Goal: Task Accomplishment & Management: Complete application form

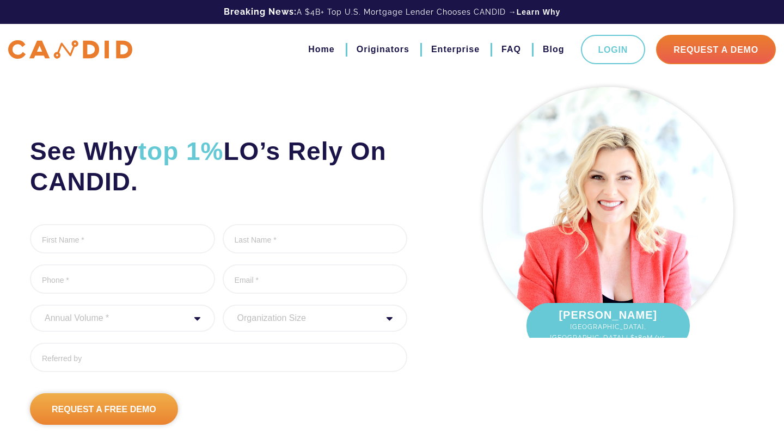
click at [128, 404] on input "Request A Free Demo" at bounding box center [104, 409] width 148 height 32
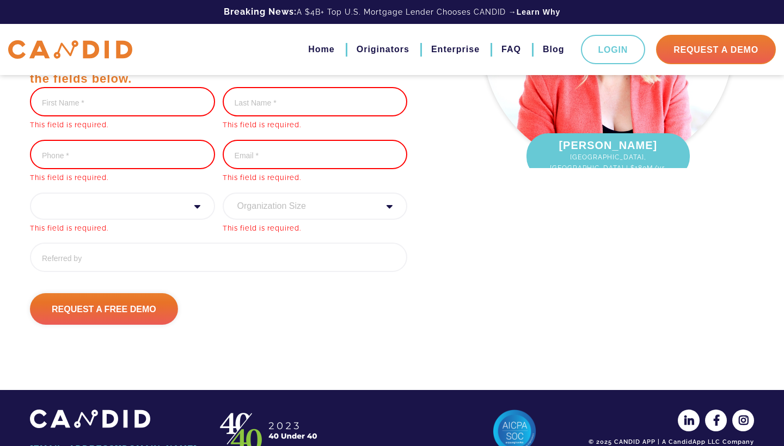
scroll to position [11, 4]
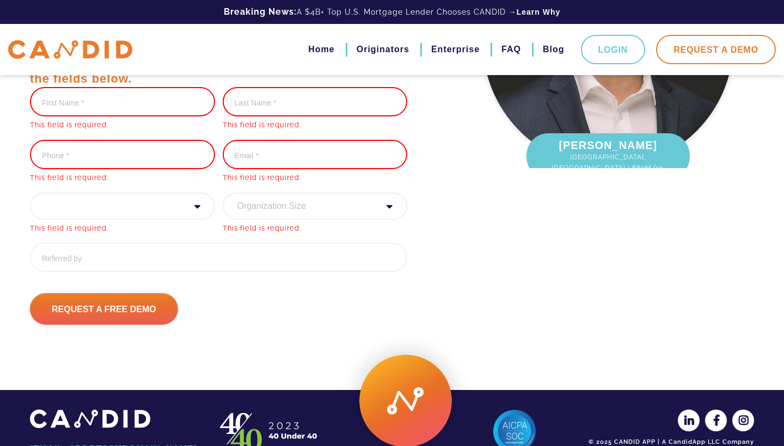
click at [699, 47] on link "Request A Demo" at bounding box center [716, 49] width 120 height 29
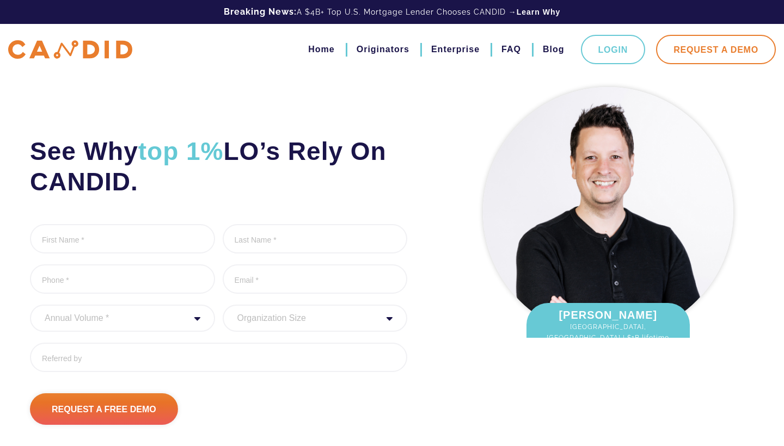
click at [699, 47] on link "Request A Demo" at bounding box center [716, 49] width 120 height 29
drag, startPoint x: 489, startPoint y: 96, endPoint x: 365, endPoint y: 96, distance: 124.6
click at [467, 96] on div "[PERSON_NAME] [GEOGRAPHIC_DATA], [GEOGRAPHIC_DATA] | $1B lifetime fundings." at bounding box center [607, 221] width 292 height 278
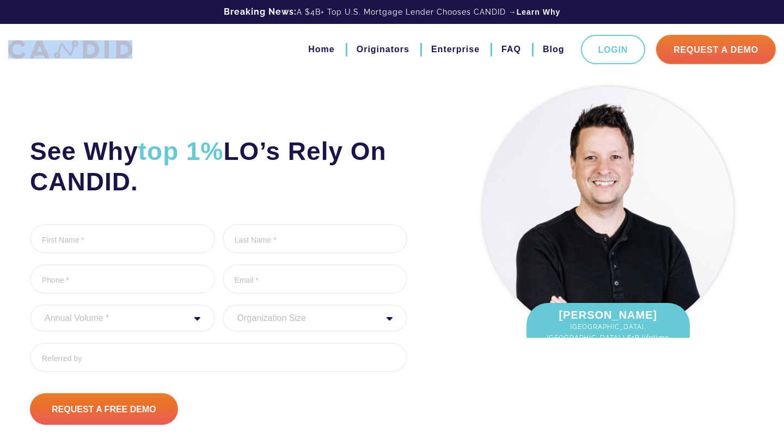
click at [159, 21] on header "Breaking News: A $4B+ Top U.S. Mortgage Lender Chooses CANDID → Learn Why Home …" at bounding box center [392, 37] width 784 height 75
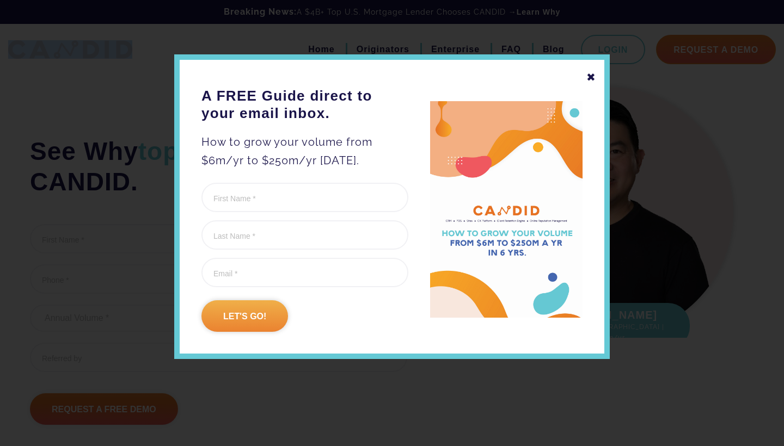
click at [236, 305] on input "Let's go!" at bounding box center [244, 316] width 87 height 32
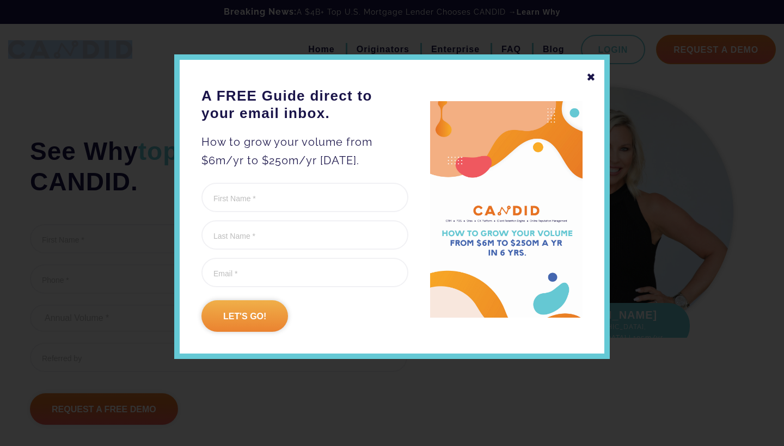
click at [236, 306] on input "Let's go!" at bounding box center [244, 316] width 87 height 32
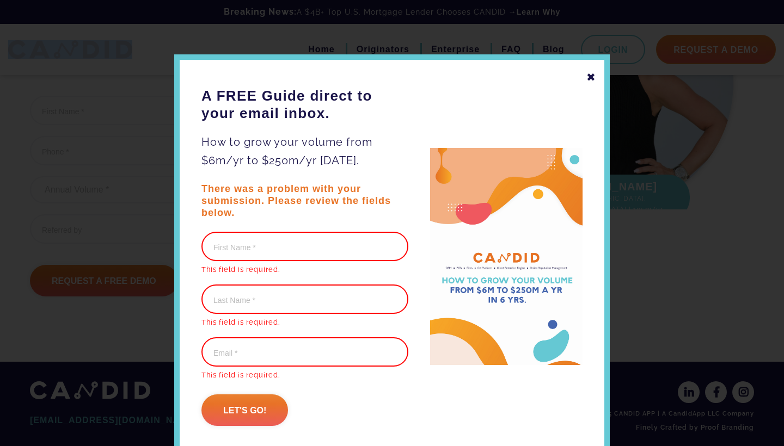
scroll to position [11, 4]
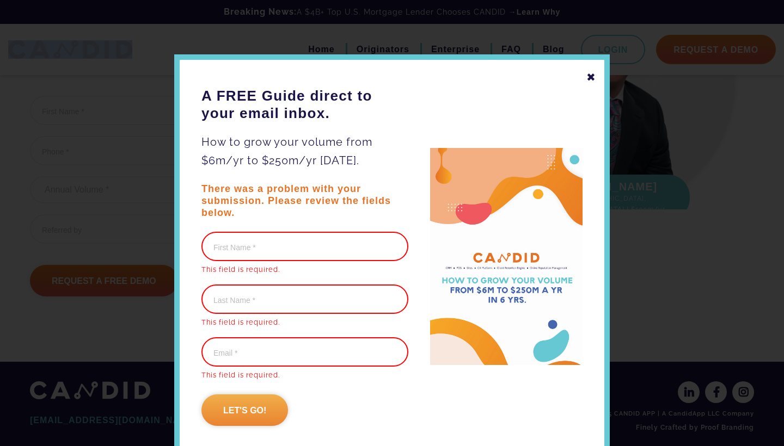
click at [244, 399] on input "Let's go!" at bounding box center [244, 410] width 87 height 32
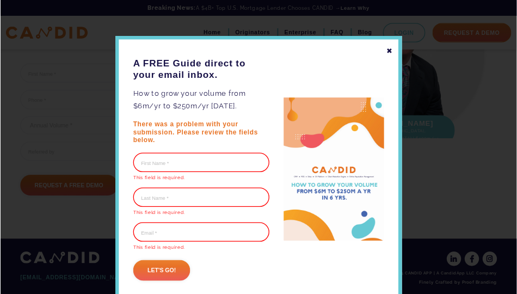
scroll to position [138, 0]
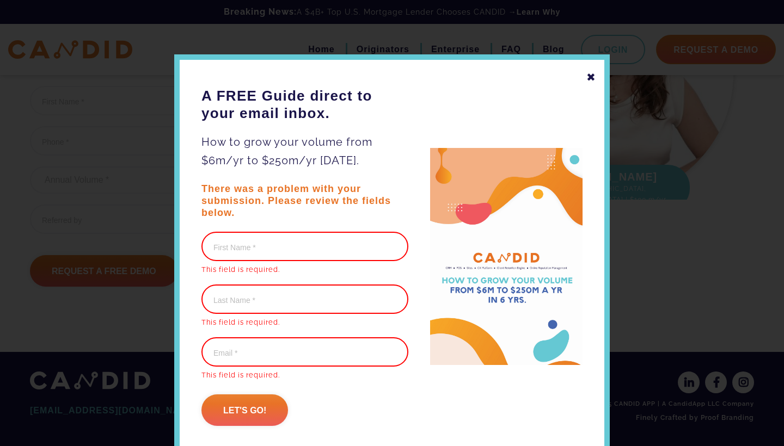
click at [244, 394] on form "First Name (Required) This field is required. Last Name (Required) This field i…" at bounding box center [304, 329] width 207 height 194
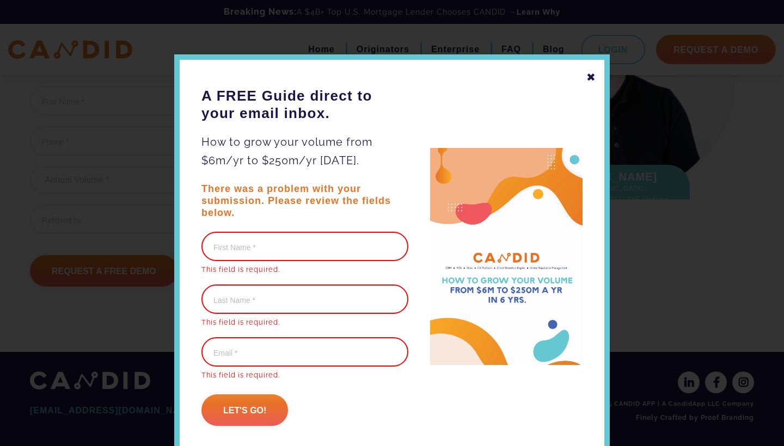
click at [229, 303] on input "Last Name (Required)" at bounding box center [304, 299] width 207 height 29
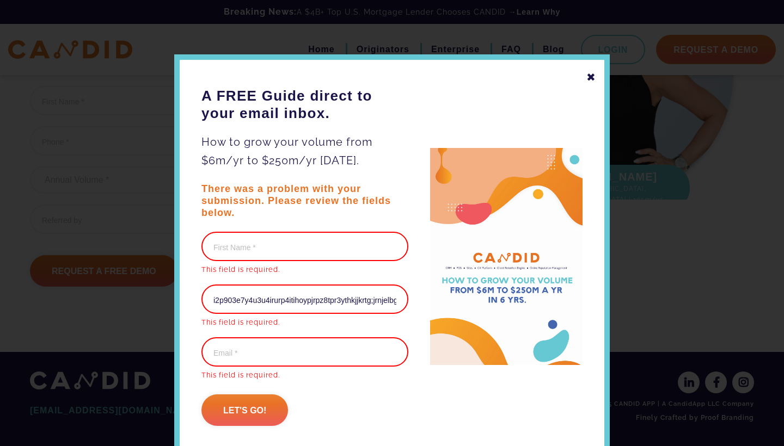
type input "i2p903e7y4u3u4irurp4itihoypjrpz8tpr3ythkjjkrtg;jrnjelbggri73ei2355"
click at [593, 77] on div "✖" at bounding box center [591, 77] width 10 height 18
